Goal: Information Seeking & Learning: Learn about a topic

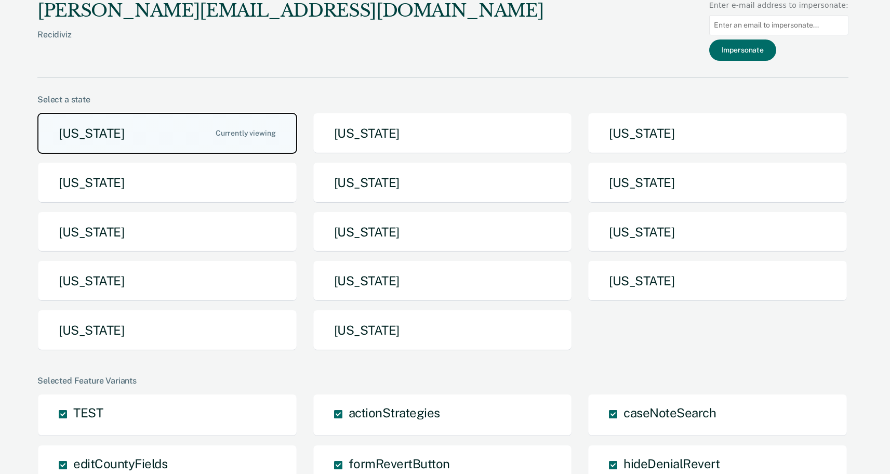
click at [207, 116] on button "[US_STATE]" at bounding box center [167, 133] width 260 height 41
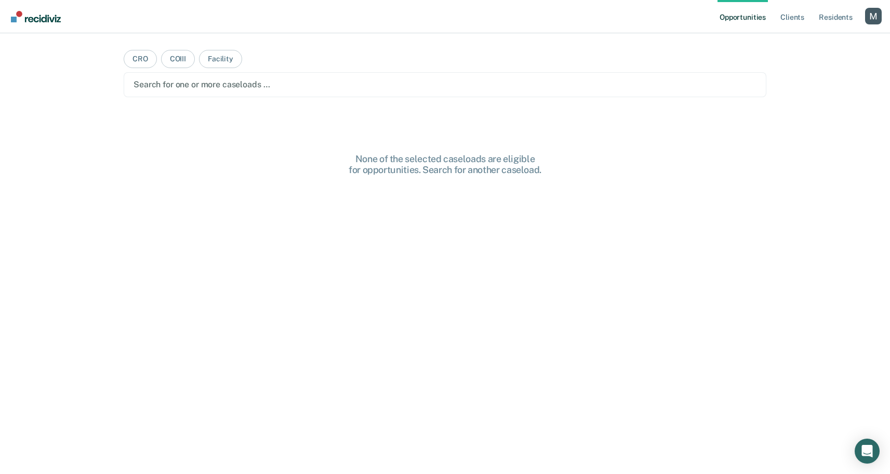
click at [216, 99] on main "CRO COIII Facility Search for one or more caseloads … None of the selected case…" at bounding box center [445, 241] width 668 height 416
click at [217, 88] on div at bounding box center [445, 84] width 623 height 12
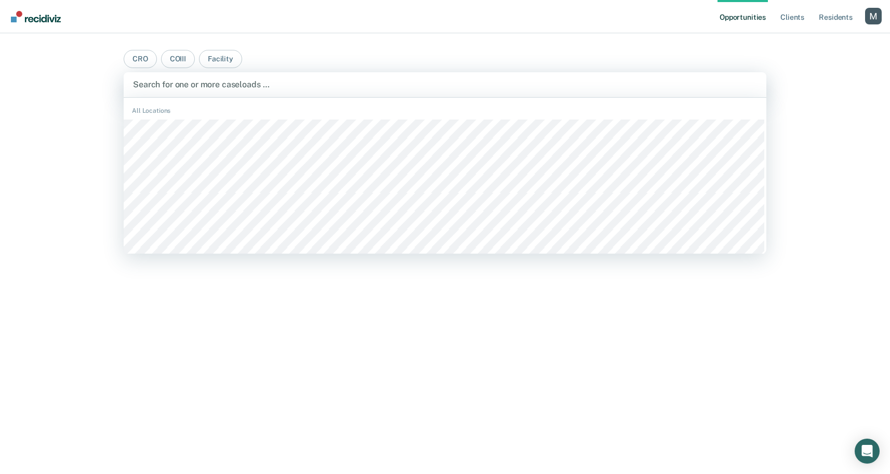
click at [216, 119] on div "All Locations" at bounding box center [445, 277] width 643 height 351
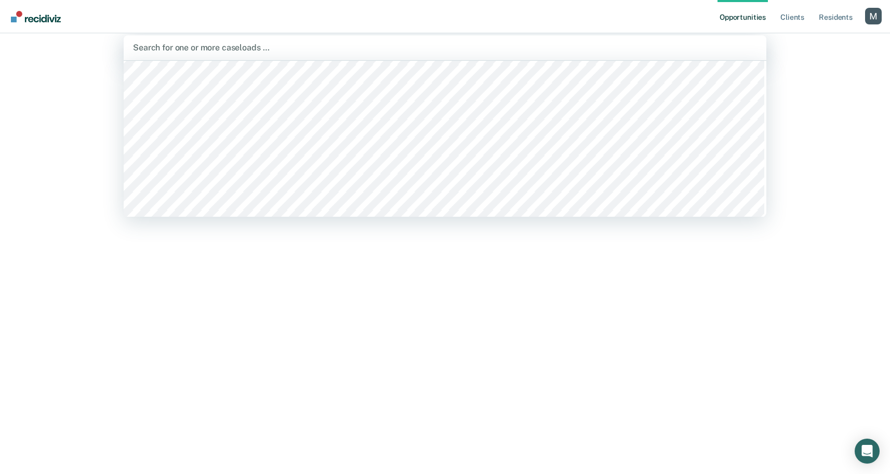
scroll to position [582, 0]
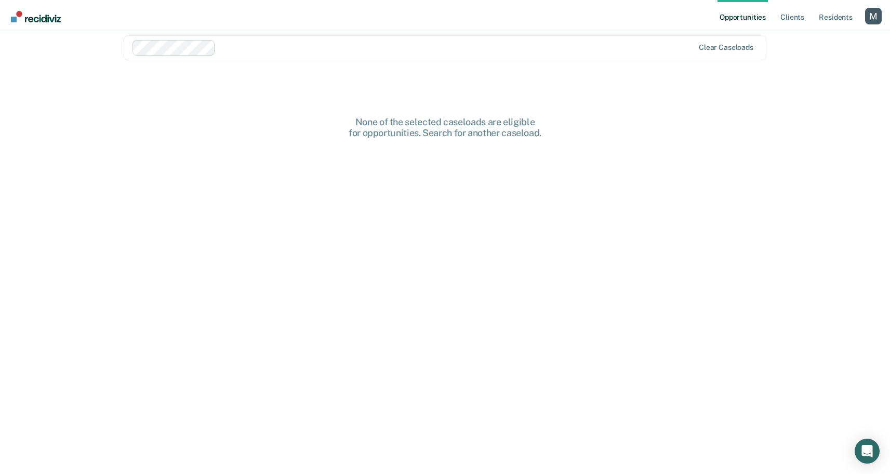
click at [245, 111] on main "CRO COIII Facility option [PERSON_NAME], selected. Clear caseloads None of the …" at bounding box center [445, 204] width 668 height 416
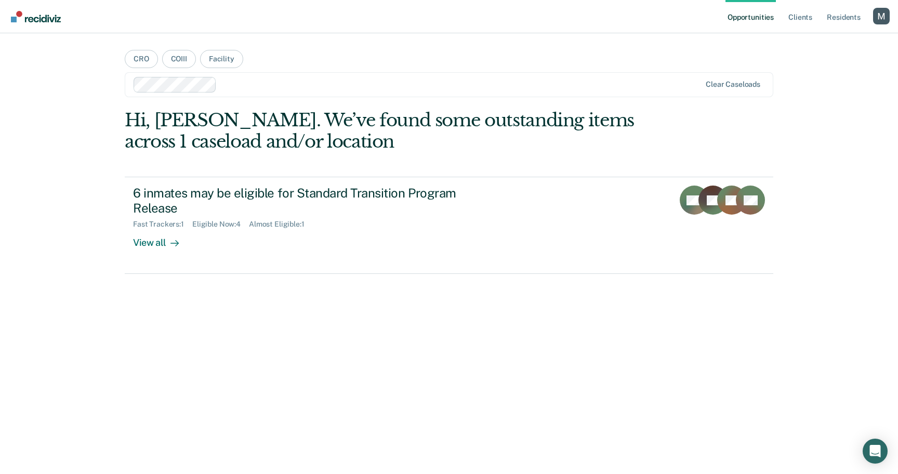
click at [288, 90] on div at bounding box center [461, 84] width 480 height 12
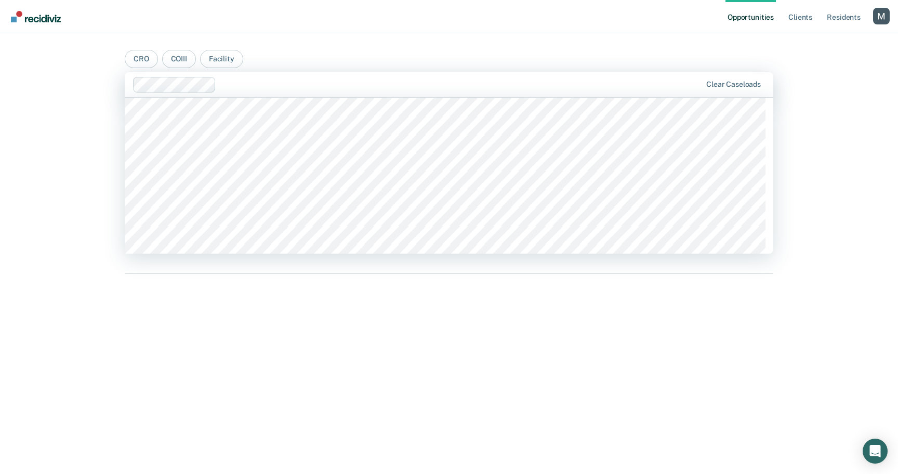
scroll to position [896, 0]
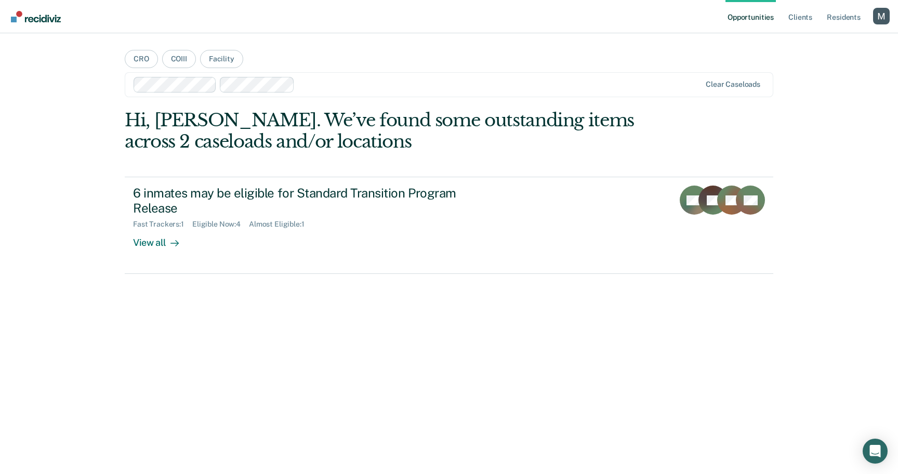
click at [262, 297] on div "Hi, [PERSON_NAME]. We’ve found some outstanding items across 2 caseloads and/or…" at bounding box center [449, 289] width 649 height 358
click at [338, 86] on div at bounding box center [500, 84] width 402 height 12
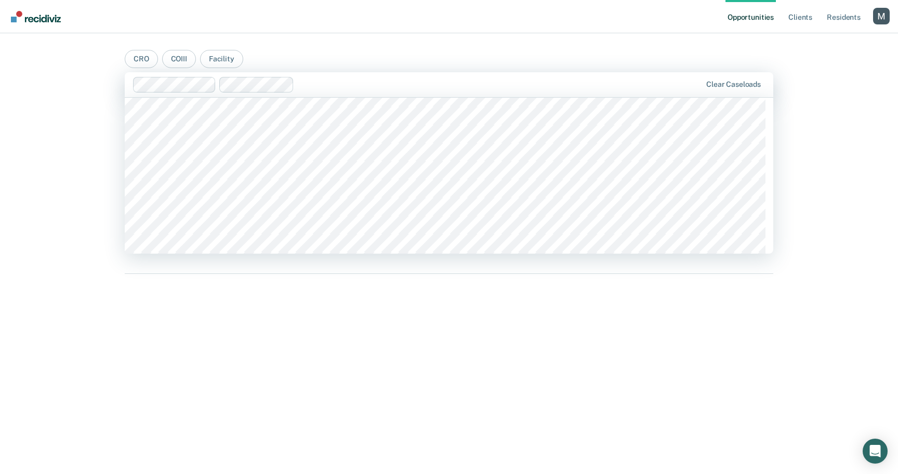
scroll to position [1147, 0]
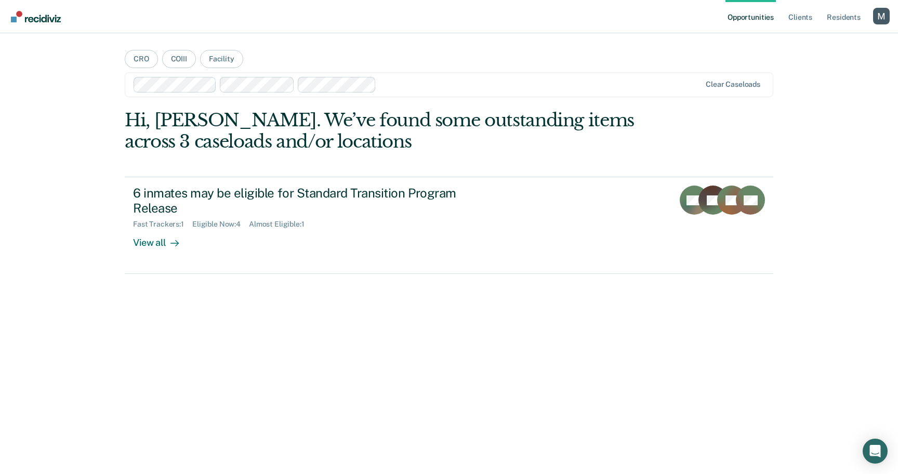
click at [259, 319] on div "Hi, [PERSON_NAME]. We’ve found some outstanding items across 3 caseloads and/or…" at bounding box center [449, 289] width 649 height 358
click at [381, 74] on div "Clear caseloads" at bounding box center [449, 84] width 649 height 25
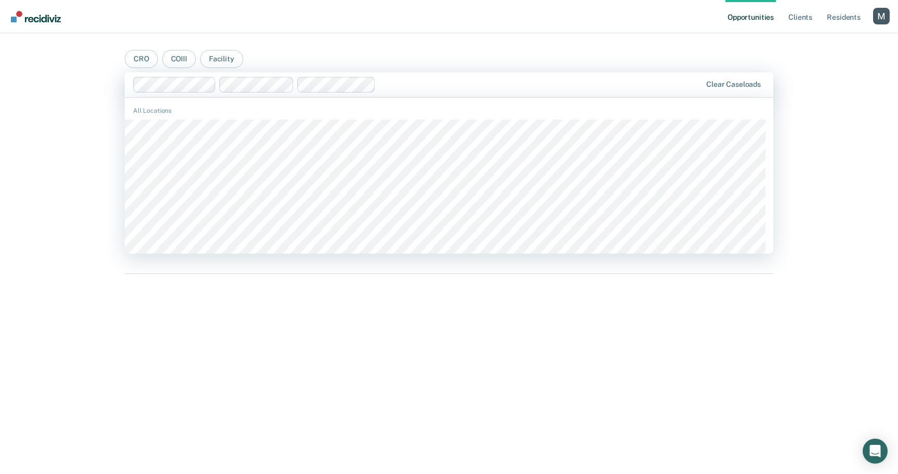
click at [365, 117] on div "All Locations" at bounding box center [449, 277] width 649 height 351
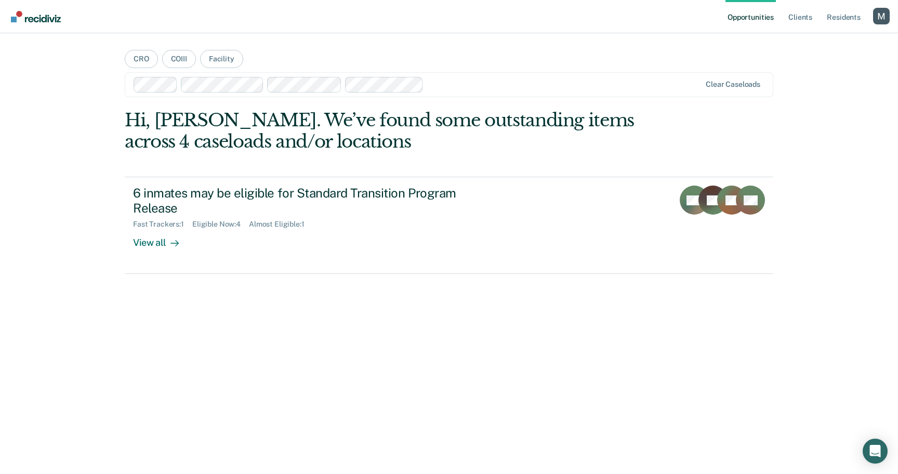
click at [476, 77] on div at bounding box center [418, 85] width 568 height 16
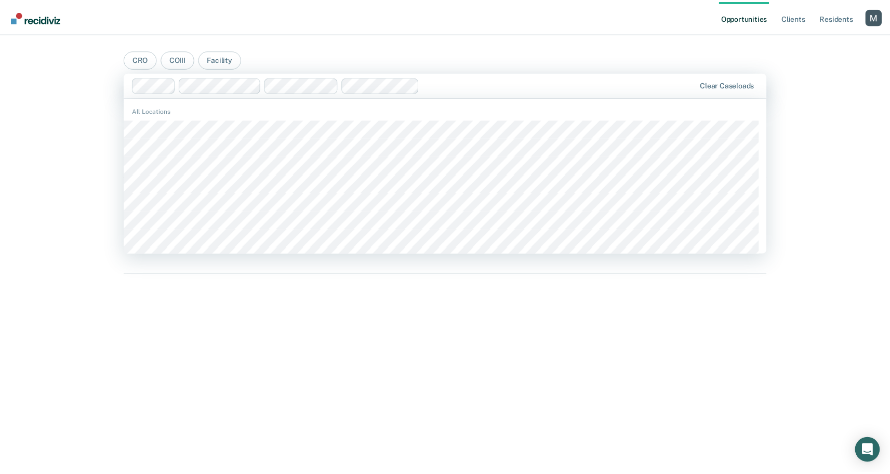
scroll to position [190, 0]
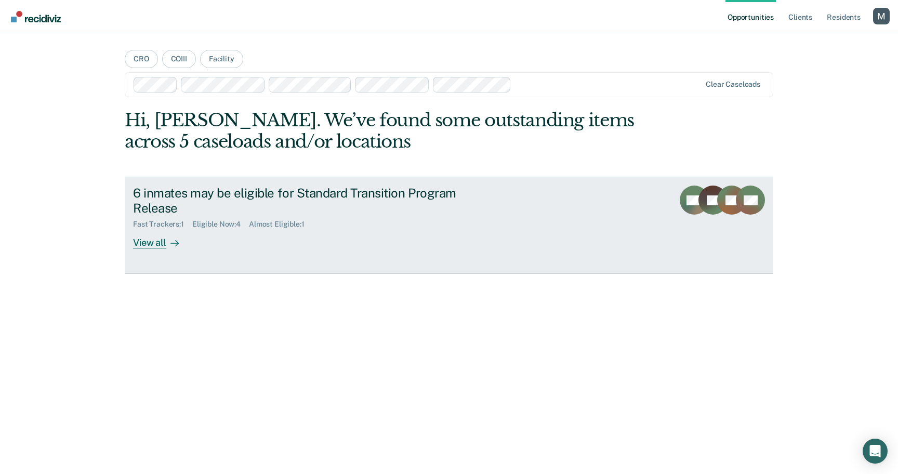
click at [386, 193] on div "6 inmates may be eligible for Standard Transition Program Release" at bounding box center [315, 201] width 365 height 30
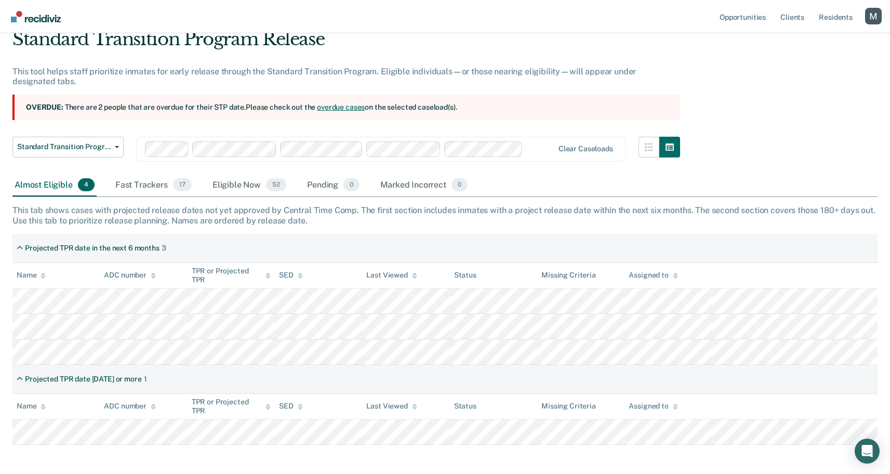
scroll to position [65, 0]
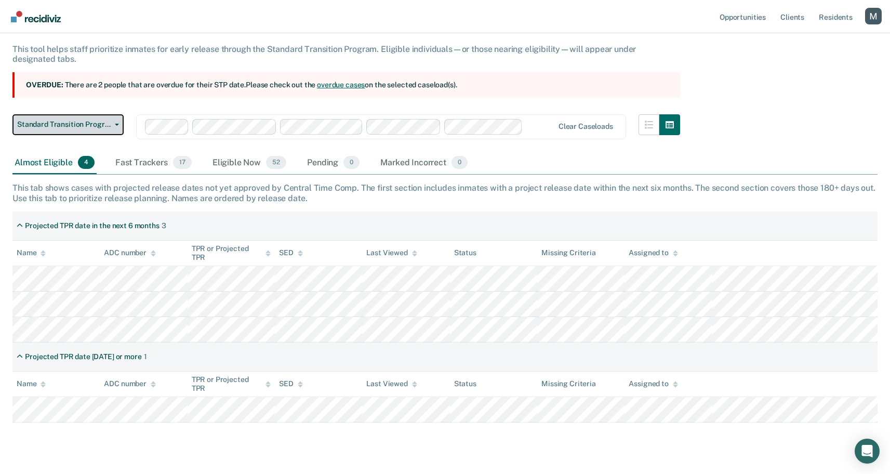
click at [90, 122] on span "Standard Transition Program Release" at bounding box center [64, 124] width 94 height 9
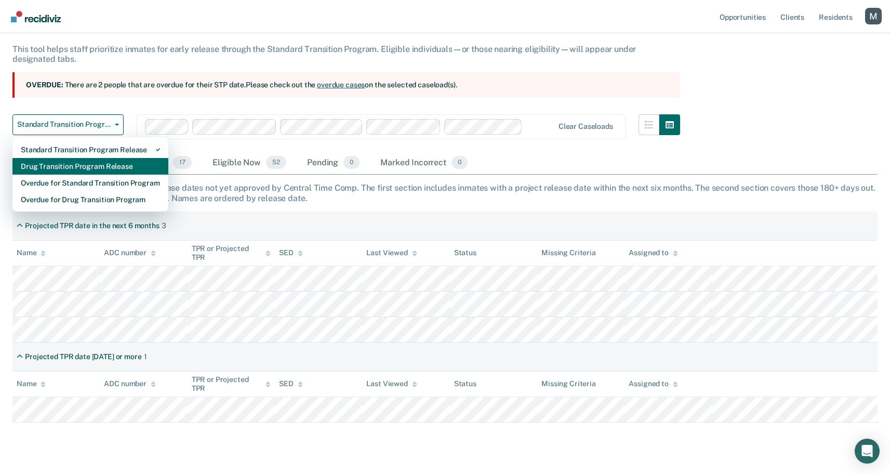
click at [88, 171] on div "Drug Transition Program Release" at bounding box center [90, 166] width 139 height 17
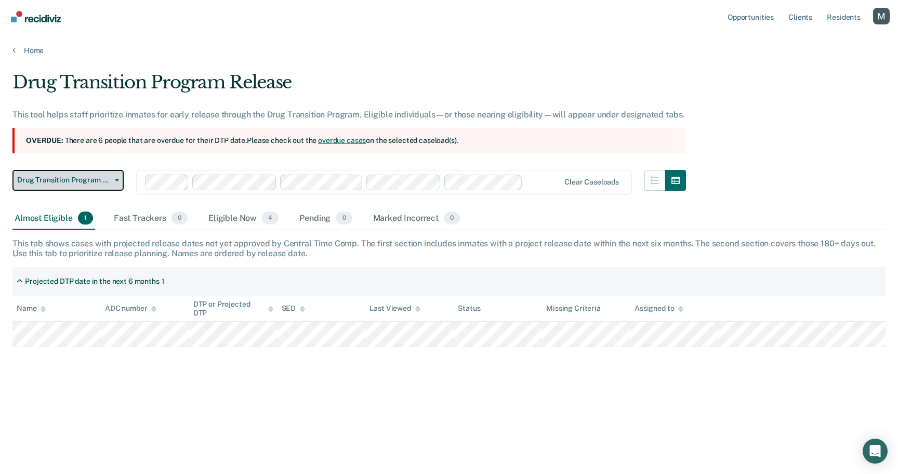
click at [100, 180] on span "Drug Transition Program Release" at bounding box center [64, 180] width 94 height 9
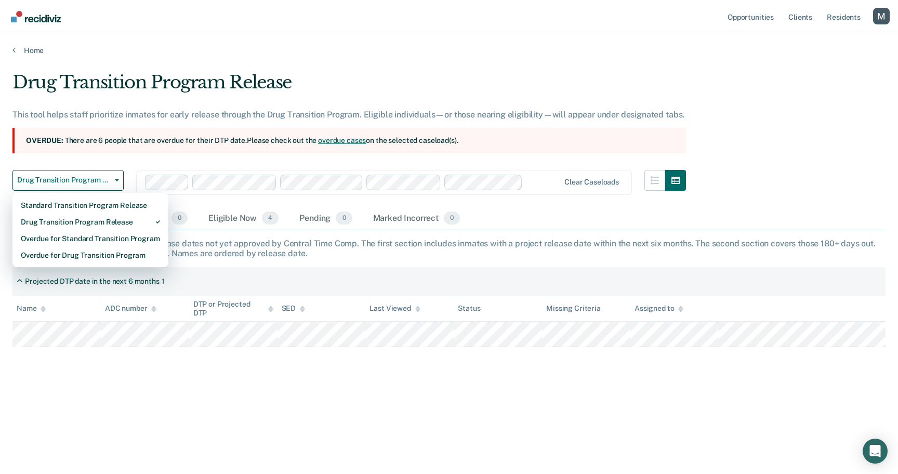
click at [110, 140] on section "Overdue: There are 6 people that are overdue for their DTP date. Please check o…" at bounding box center [349, 140] width 674 height 25
